Goal: Browse casually: Explore the website without a specific task or goal

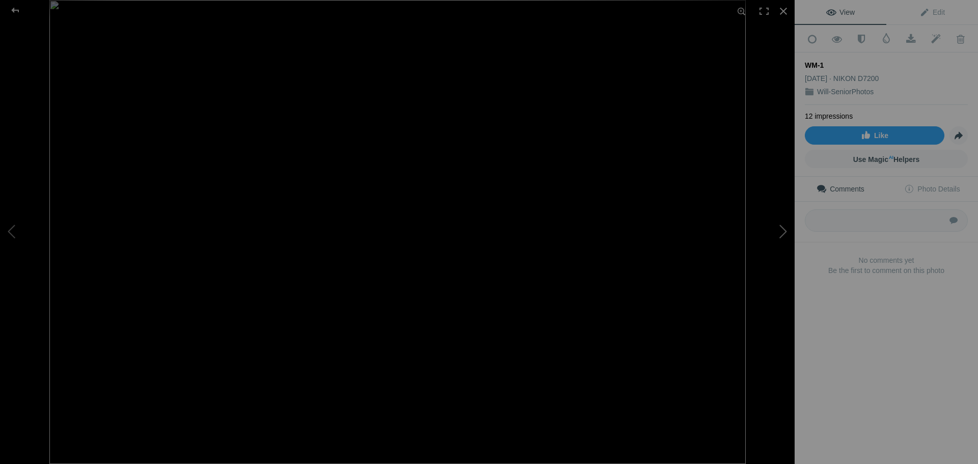
click at [780, 242] on button at bounding box center [756, 232] width 76 height 167
click at [781, 240] on button at bounding box center [756, 232] width 76 height 167
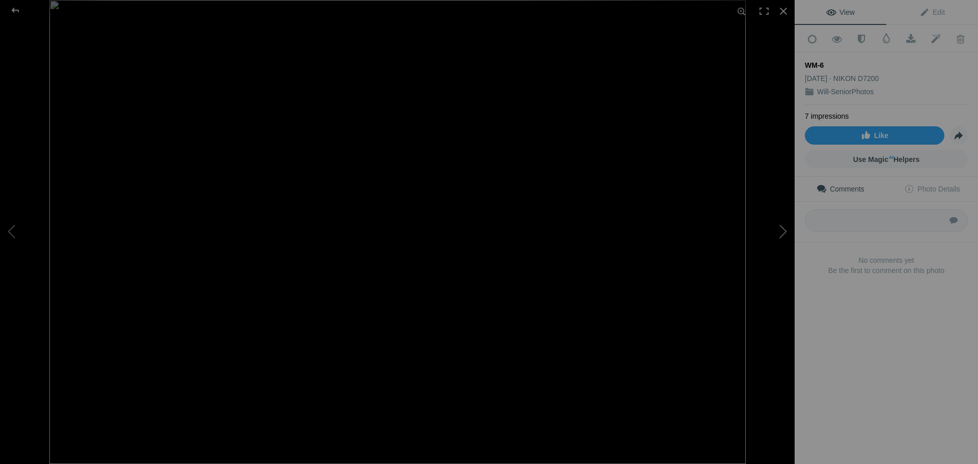
click at [781, 240] on button at bounding box center [756, 232] width 76 height 167
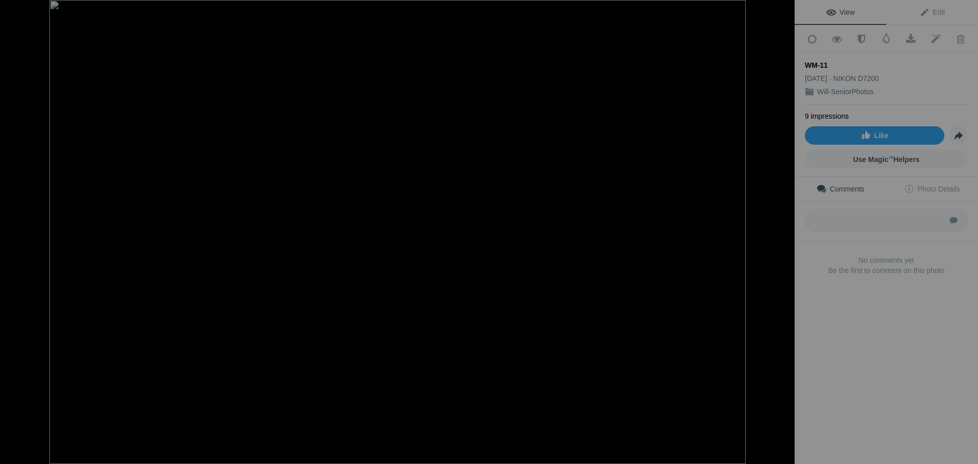
click at [781, 240] on button at bounding box center [756, 232] width 76 height 167
click at [782, 240] on button at bounding box center [756, 232] width 76 height 167
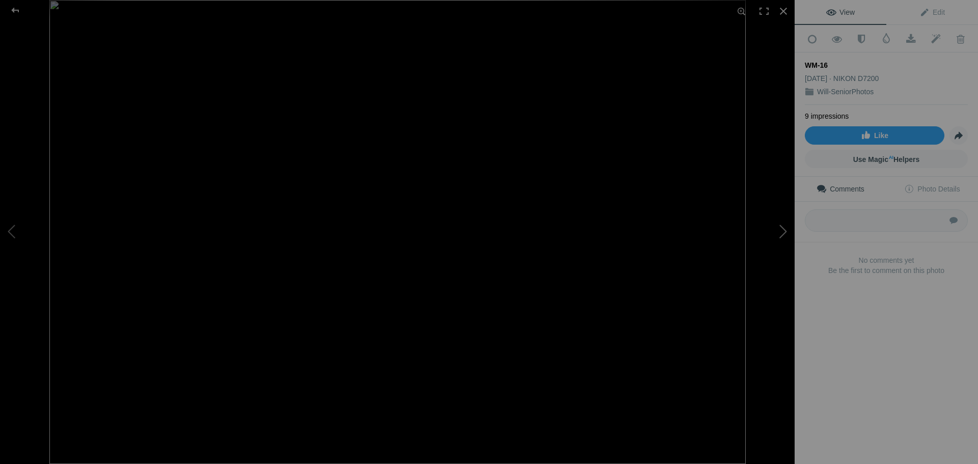
click at [782, 239] on button at bounding box center [756, 232] width 76 height 167
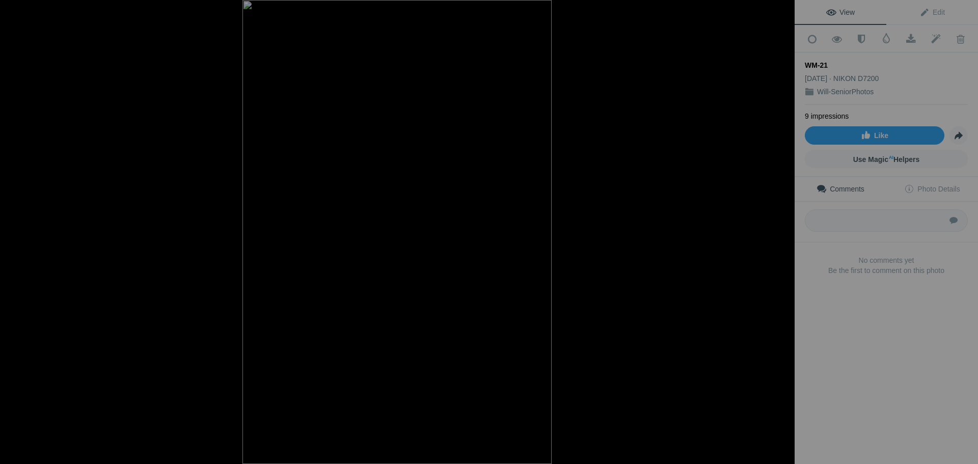
click at [782, 239] on button at bounding box center [756, 232] width 76 height 167
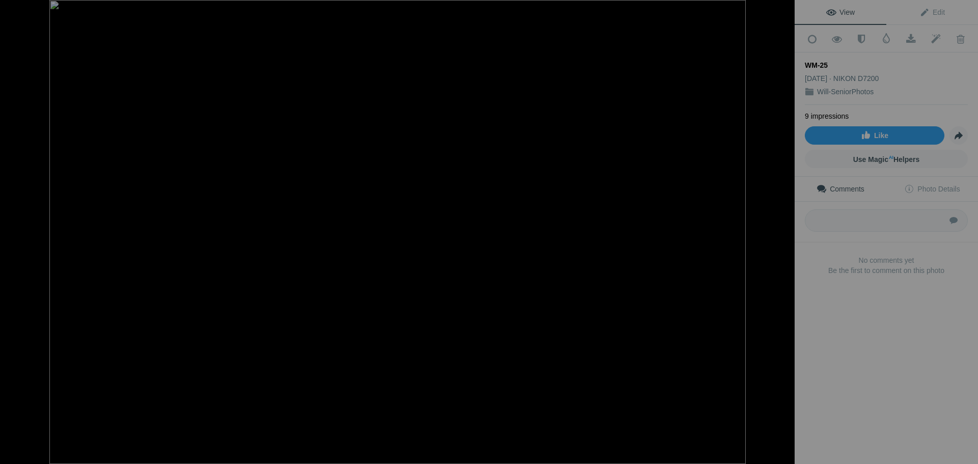
click at [782, 239] on button at bounding box center [756, 232] width 76 height 167
click at [16, 235] on button at bounding box center [38, 232] width 76 height 167
click at [785, 235] on button at bounding box center [756, 232] width 76 height 167
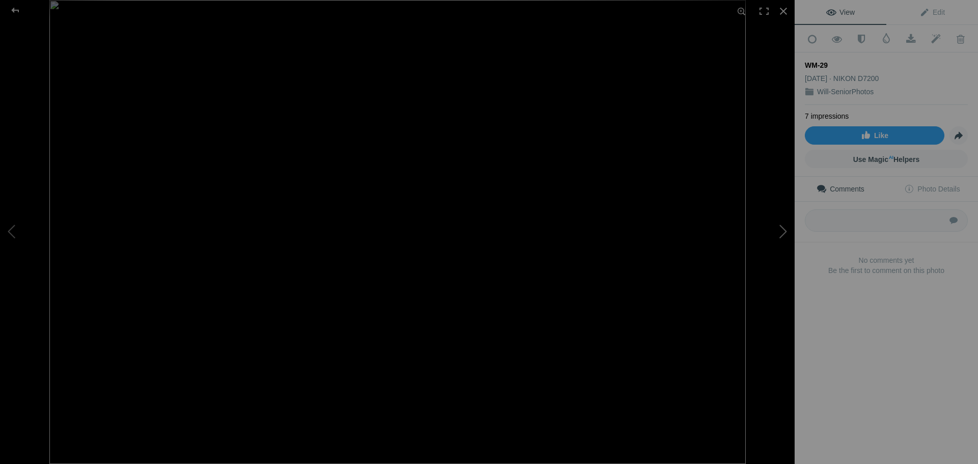
click at [785, 235] on button at bounding box center [756, 232] width 76 height 167
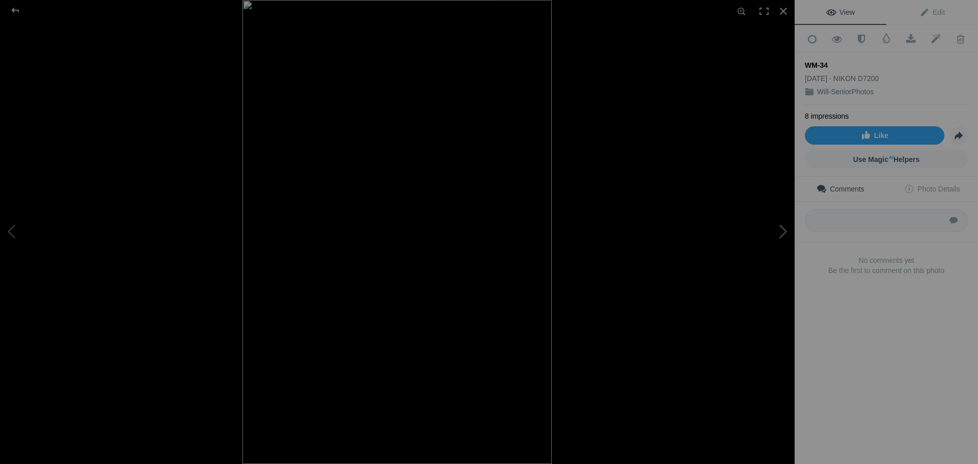
click at [787, 238] on button at bounding box center [756, 232] width 76 height 167
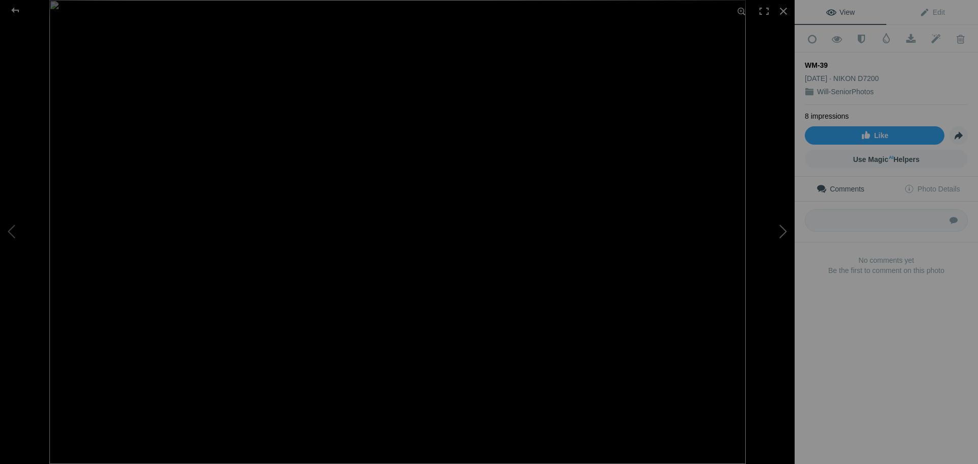
click at [787, 239] on button at bounding box center [756, 232] width 76 height 167
click at [787, 238] on button at bounding box center [756, 232] width 76 height 167
click at [787, 236] on button at bounding box center [756, 232] width 76 height 167
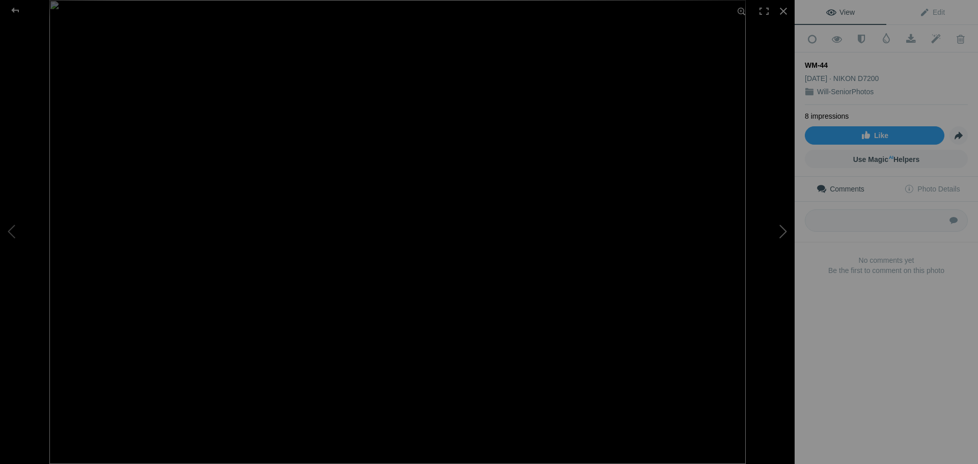
click at [787, 236] on button at bounding box center [756, 232] width 76 height 167
click at [787, 235] on button at bounding box center [756, 232] width 76 height 167
click at [790, 231] on button at bounding box center [756, 232] width 76 height 167
click at [787, 235] on button at bounding box center [756, 232] width 76 height 167
click at [783, 10] on div at bounding box center [783, 11] width 22 height 22
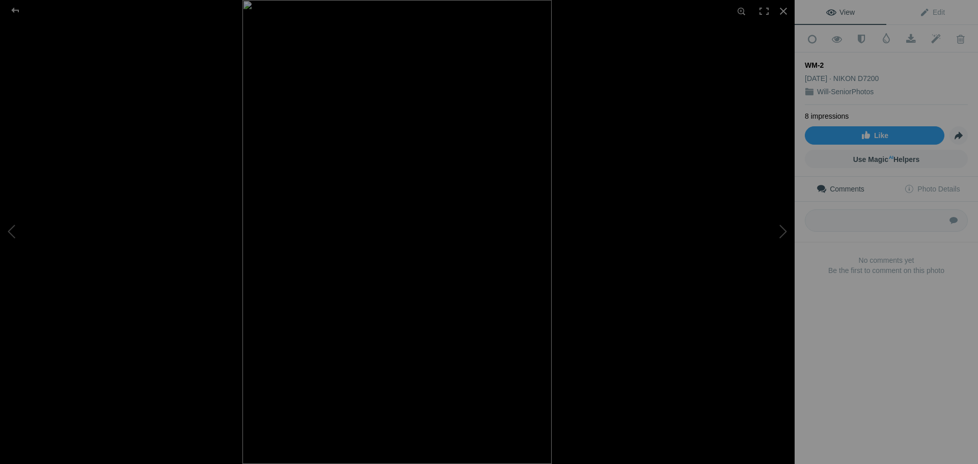
click at [653, 149] on div at bounding box center [640, 232] width 795 height 464
